Goal: Check status: Check status

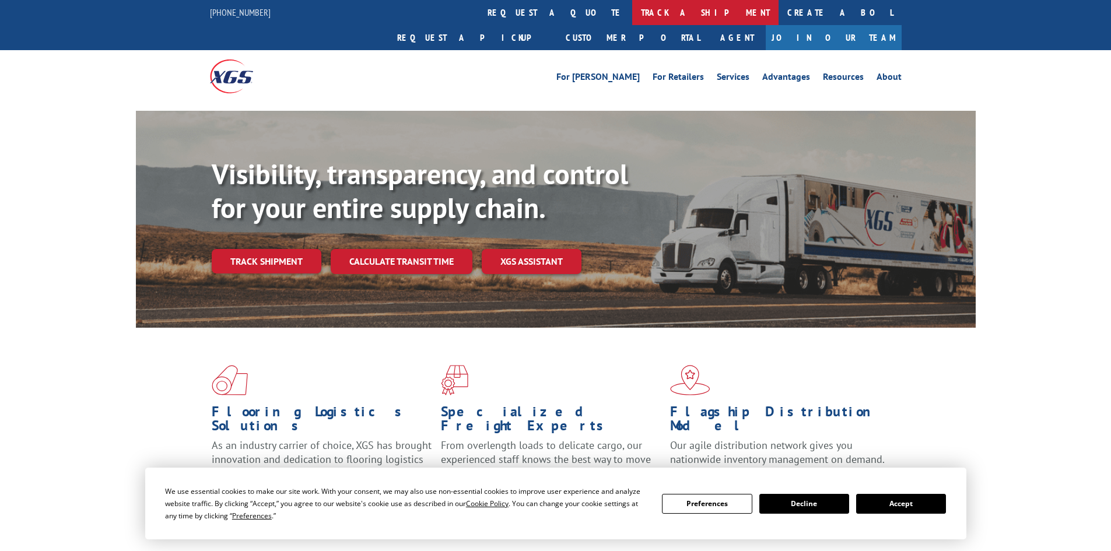
click at [632, 8] on link "track a shipment" at bounding box center [705, 12] width 146 height 25
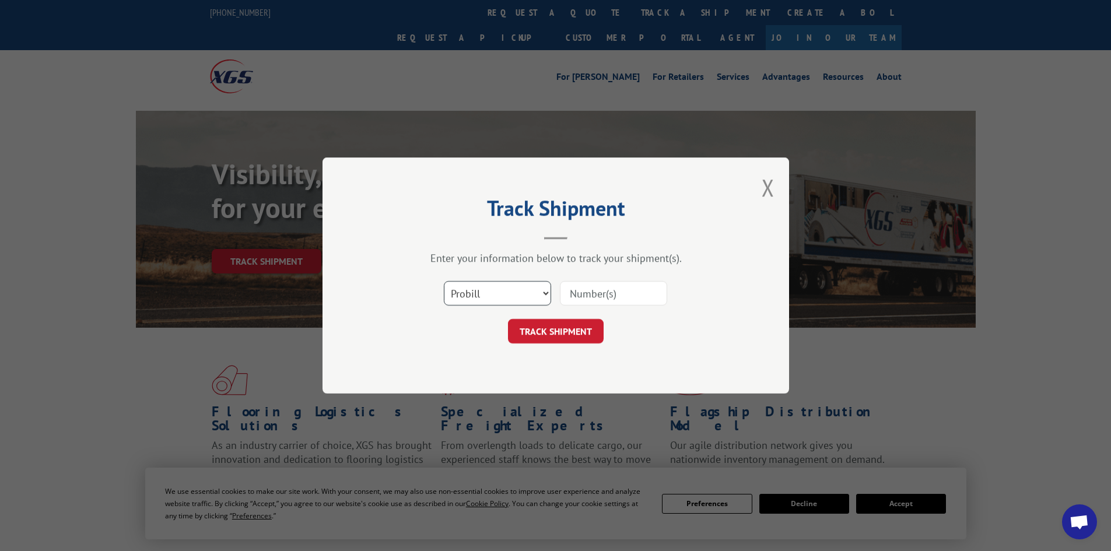
click at [507, 297] on select "Select category... Probill BOL PO" at bounding box center [497, 293] width 107 height 24
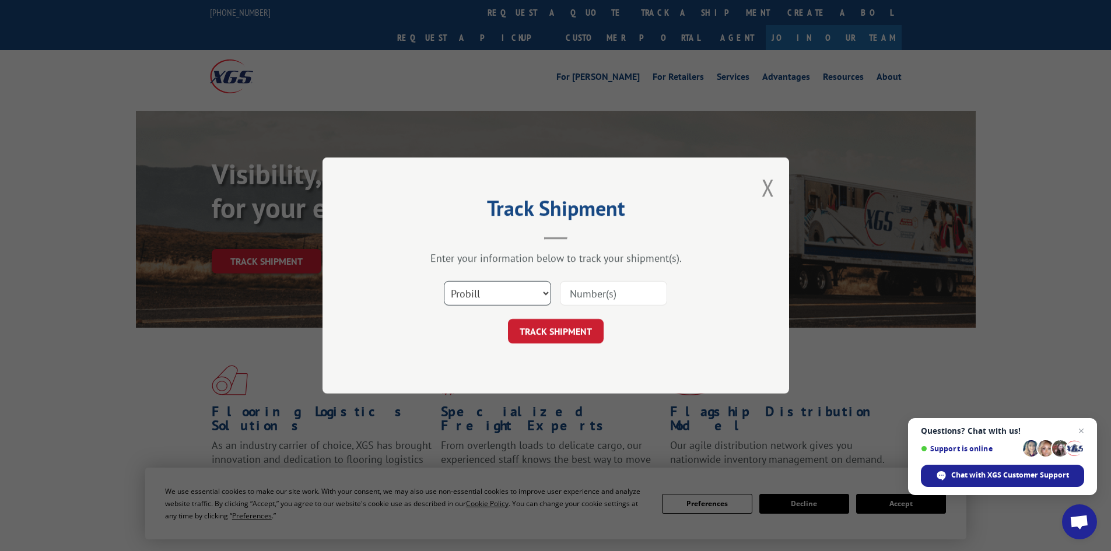
select select "bol"
click at [444, 281] on select "Select category... Probill BOL PO" at bounding box center [497, 293] width 107 height 24
click at [620, 280] on div at bounding box center [613, 293] width 107 height 27
drag, startPoint x: 623, startPoint y: 284, endPoint x: 598, endPoint y: 296, distance: 27.1
click at [598, 296] on input at bounding box center [613, 293] width 107 height 24
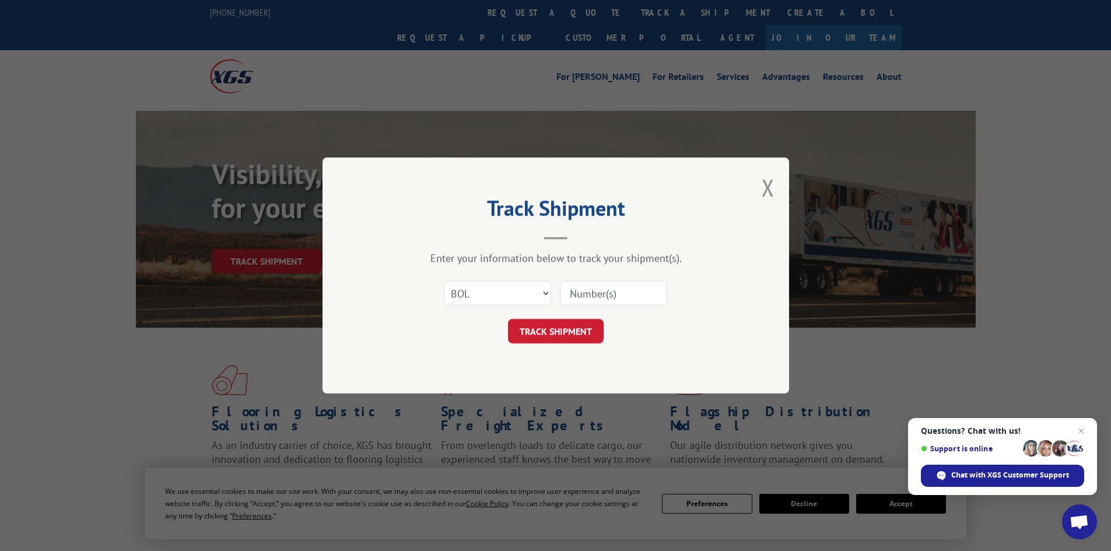
paste input "5522322"
type input "5522322"
click at [550, 329] on button "TRACK SHIPMENT" at bounding box center [556, 331] width 96 height 24
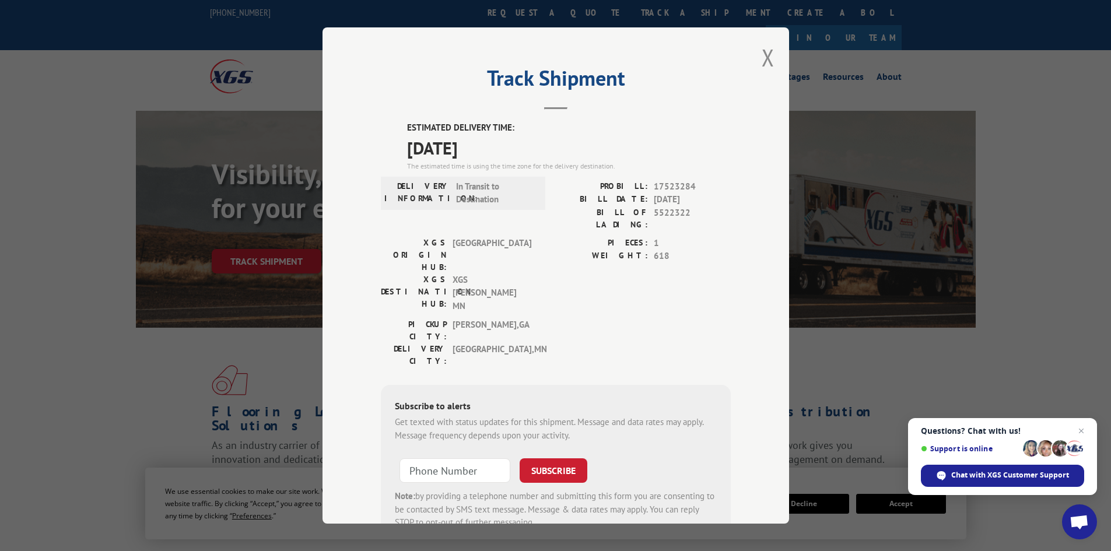
drag, startPoint x: 757, startPoint y: 57, endPoint x: 724, endPoint y: 44, distance: 35.8
click at [762, 57] on button "Close modal" at bounding box center [768, 57] width 13 height 31
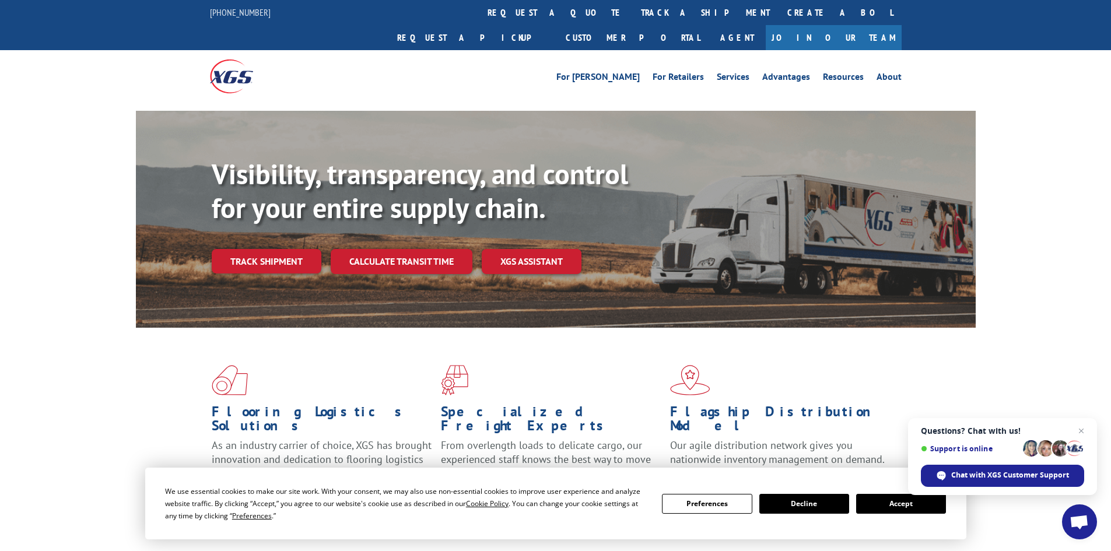
click at [632, 9] on link "track a shipment" at bounding box center [705, 12] width 146 height 25
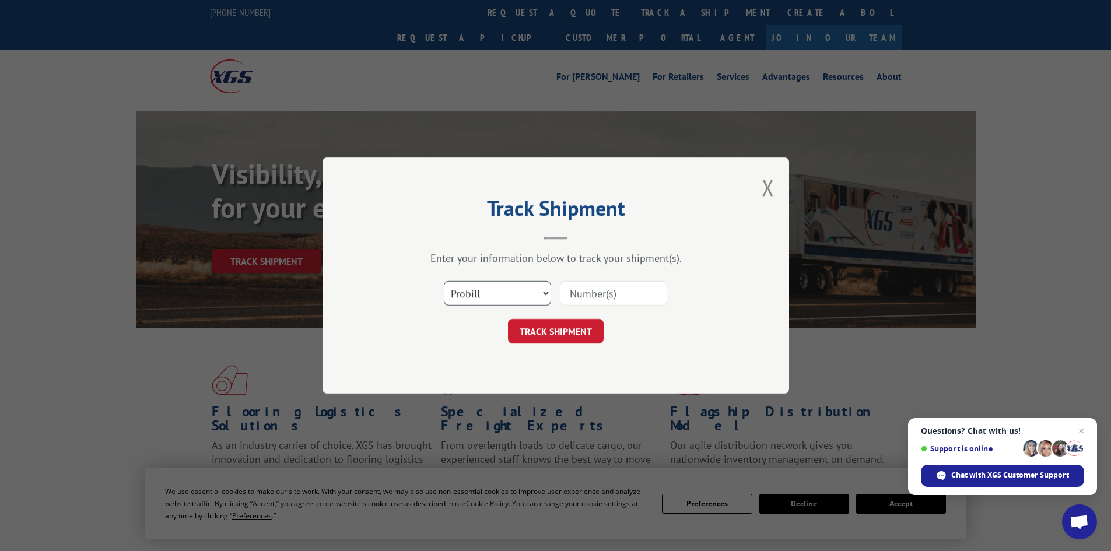
drag, startPoint x: 468, startPoint y: 286, endPoint x: 470, endPoint y: 294, distance: 7.8
click at [470, 292] on select "Select category... Probill BOL PO" at bounding box center [497, 293] width 107 height 24
select select "bol"
click at [444, 281] on select "Select category... Probill BOL PO" at bounding box center [497, 293] width 107 height 24
click at [590, 300] on input at bounding box center [613, 293] width 107 height 24
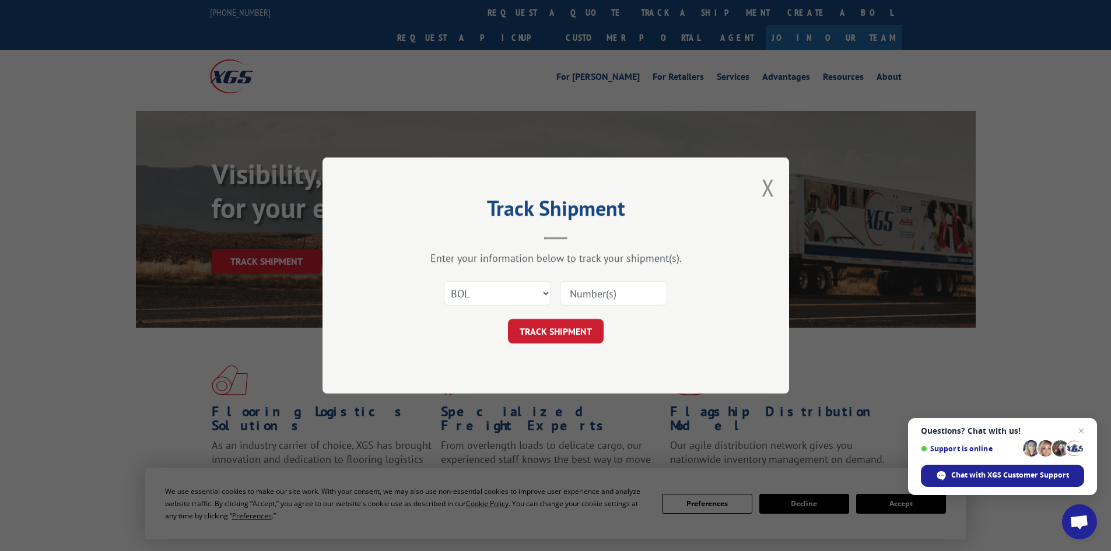
paste input "7050146"
type input "7050146"
click at [557, 324] on button "TRACK SHIPMENT" at bounding box center [556, 331] width 96 height 24
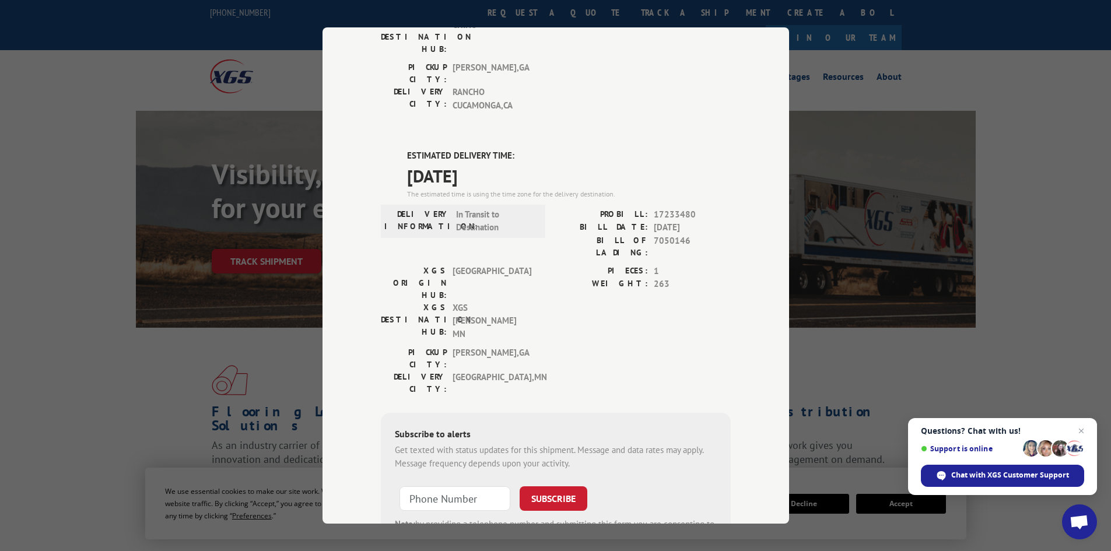
scroll to position [233, 0]
